Goal: Navigation & Orientation: Find specific page/section

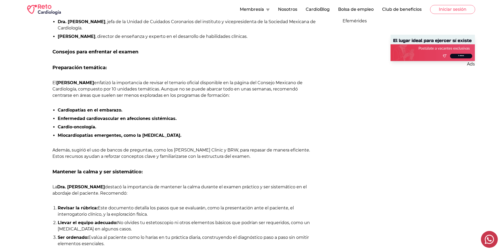
drag, startPoint x: 331, startPoint y: 151, endPoint x: 342, endPoint y: 190, distance: 40.1
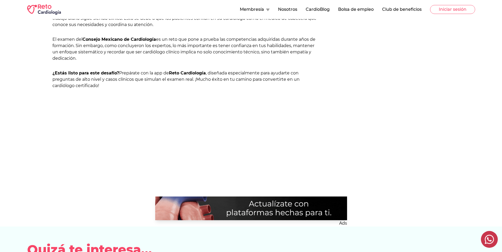
drag, startPoint x: 338, startPoint y: 160, endPoint x: 345, endPoint y: 197, distance: 37.7
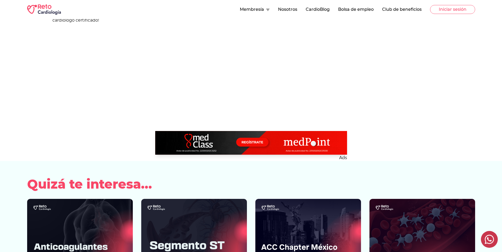
click at [289, 9] on button "Nosotros" at bounding box center [287, 9] width 19 height 6
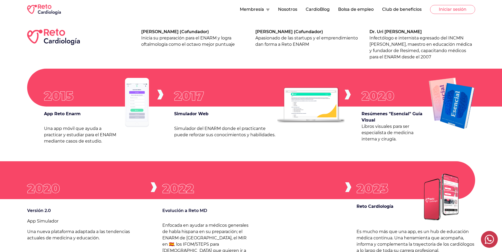
scroll to position [192, 0]
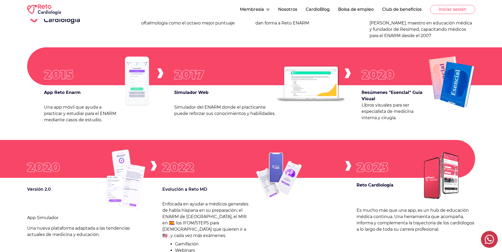
drag, startPoint x: 266, startPoint y: 159, endPoint x: 264, endPoint y: 181, distance: 21.9
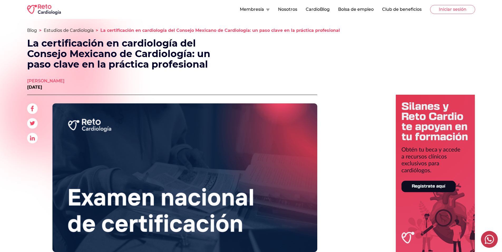
click at [233, 30] on span "La certificación en cardiología del Consejo Mexicano de Cardiología: un paso cl…" at bounding box center [219, 30] width 239 height 5
click at [255, 10] on button "Membresía" at bounding box center [255, 9] width 30 height 6
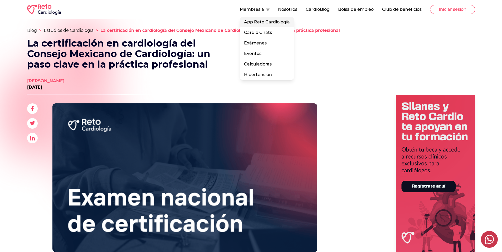
click at [258, 22] on link "App Reto Cardiología" at bounding box center [267, 22] width 54 height 11
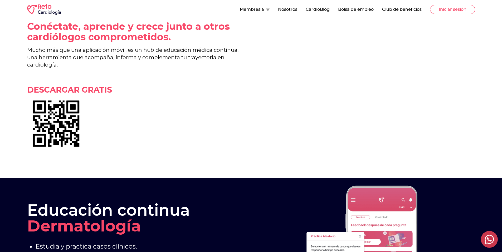
drag, startPoint x: 239, startPoint y: 130, endPoint x: 230, endPoint y: 158, distance: 30.1
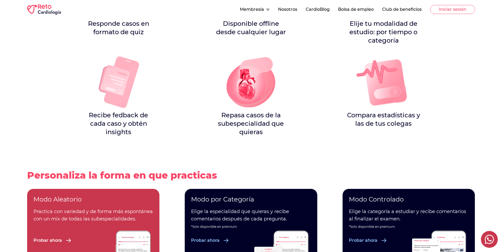
drag, startPoint x: 215, startPoint y: 116, endPoint x: 215, endPoint y: 155, distance: 39.0
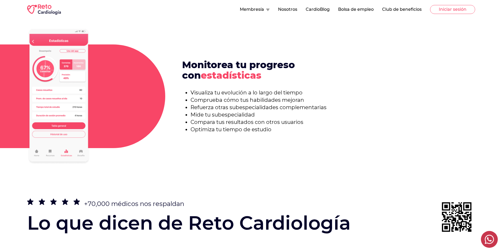
drag, startPoint x: 305, startPoint y: 115, endPoint x: 312, endPoint y: 146, distance: 31.4
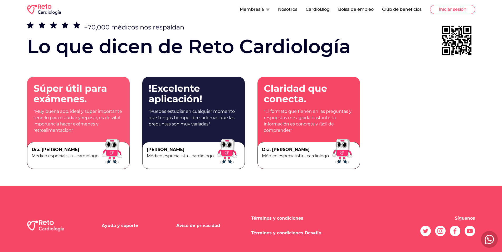
scroll to position [1037, 0]
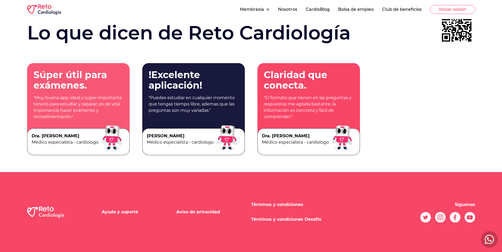
drag, startPoint x: 334, startPoint y: 105, endPoint x: 342, endPoint y: 141, distance: 36.6
